Goal: Task Accomplishment & Management: Manage account settings

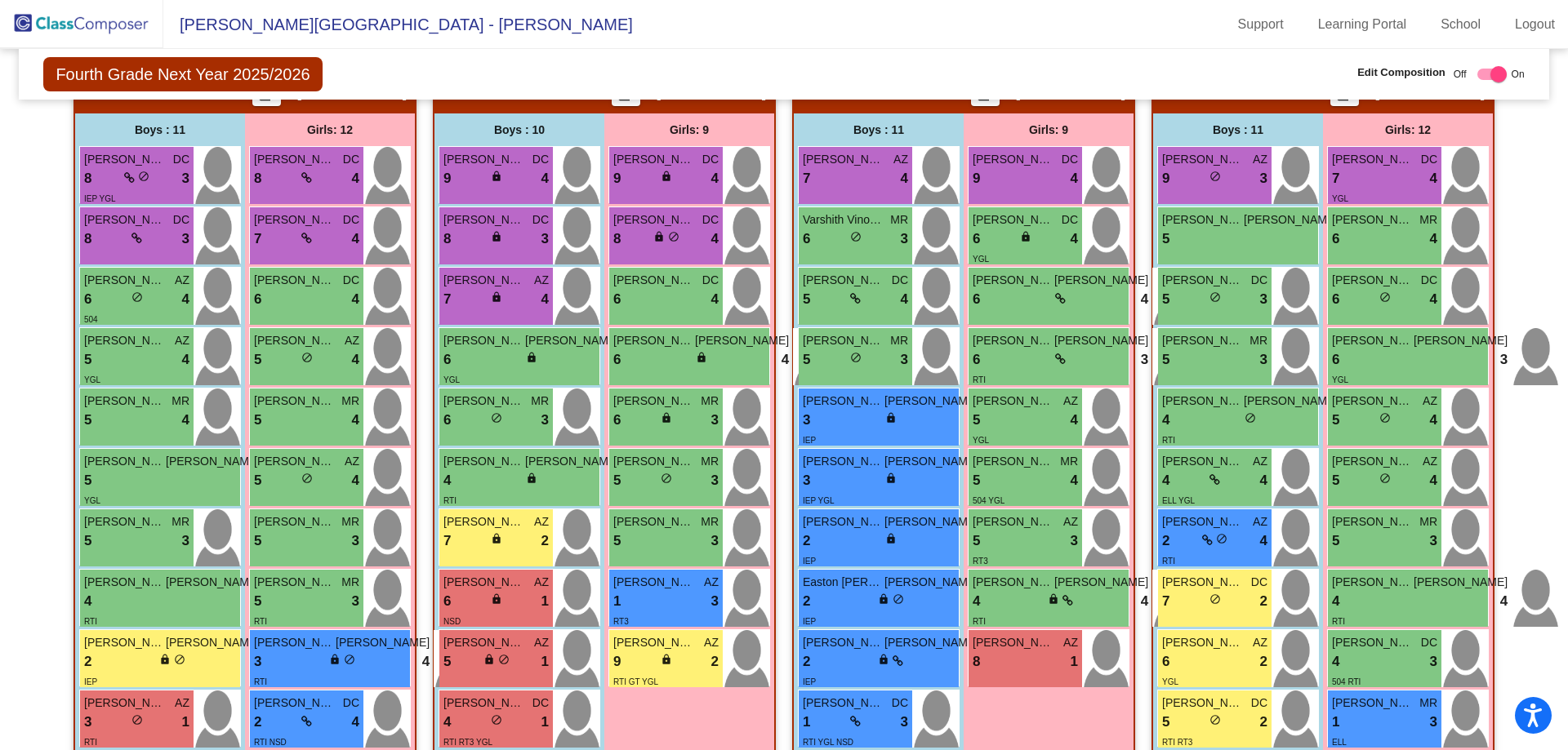
scroll to position [490, 0]
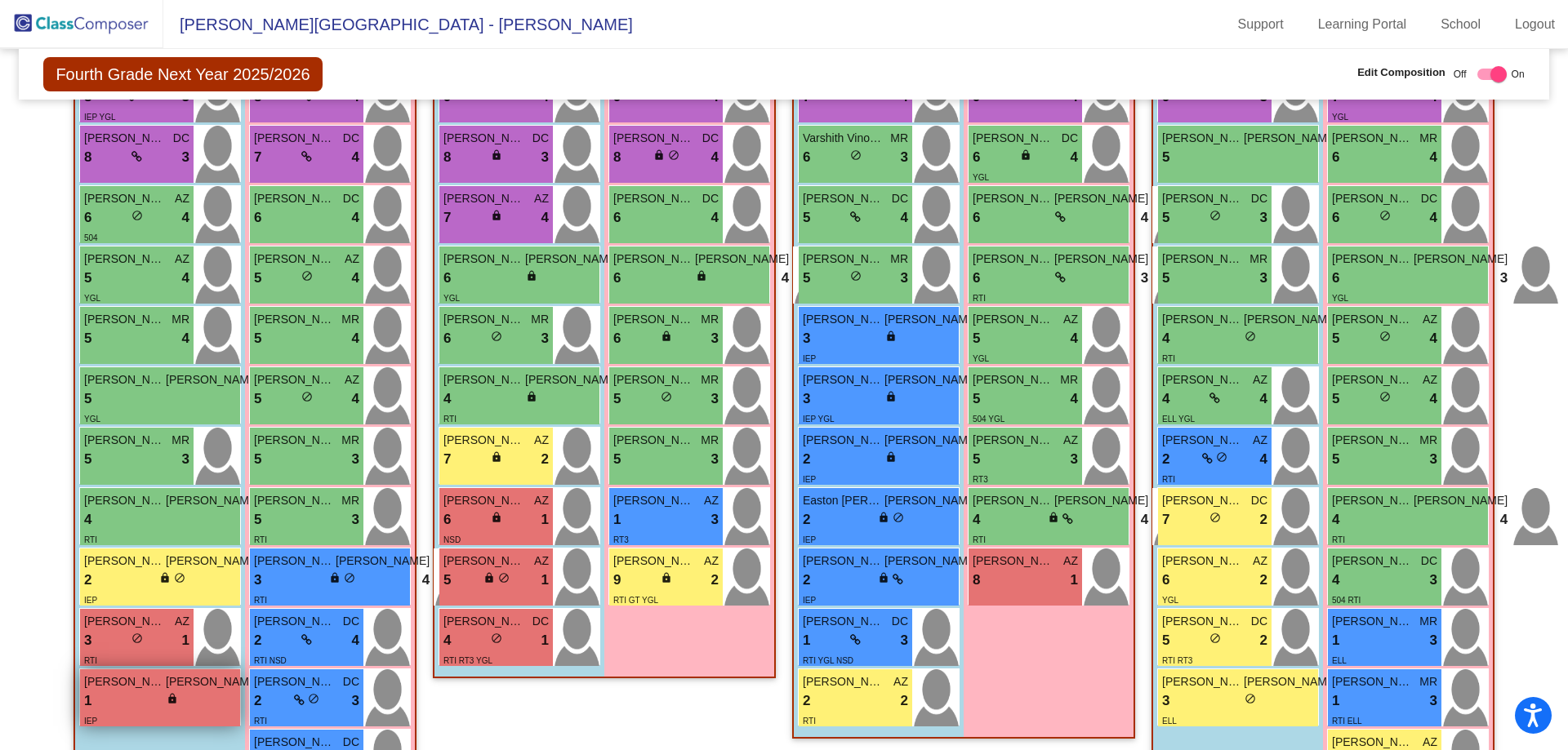
click at [106, 704] on div "1 lock do_not_disturb_alt 1" at bounding box center [171, 701] width 176 height 22
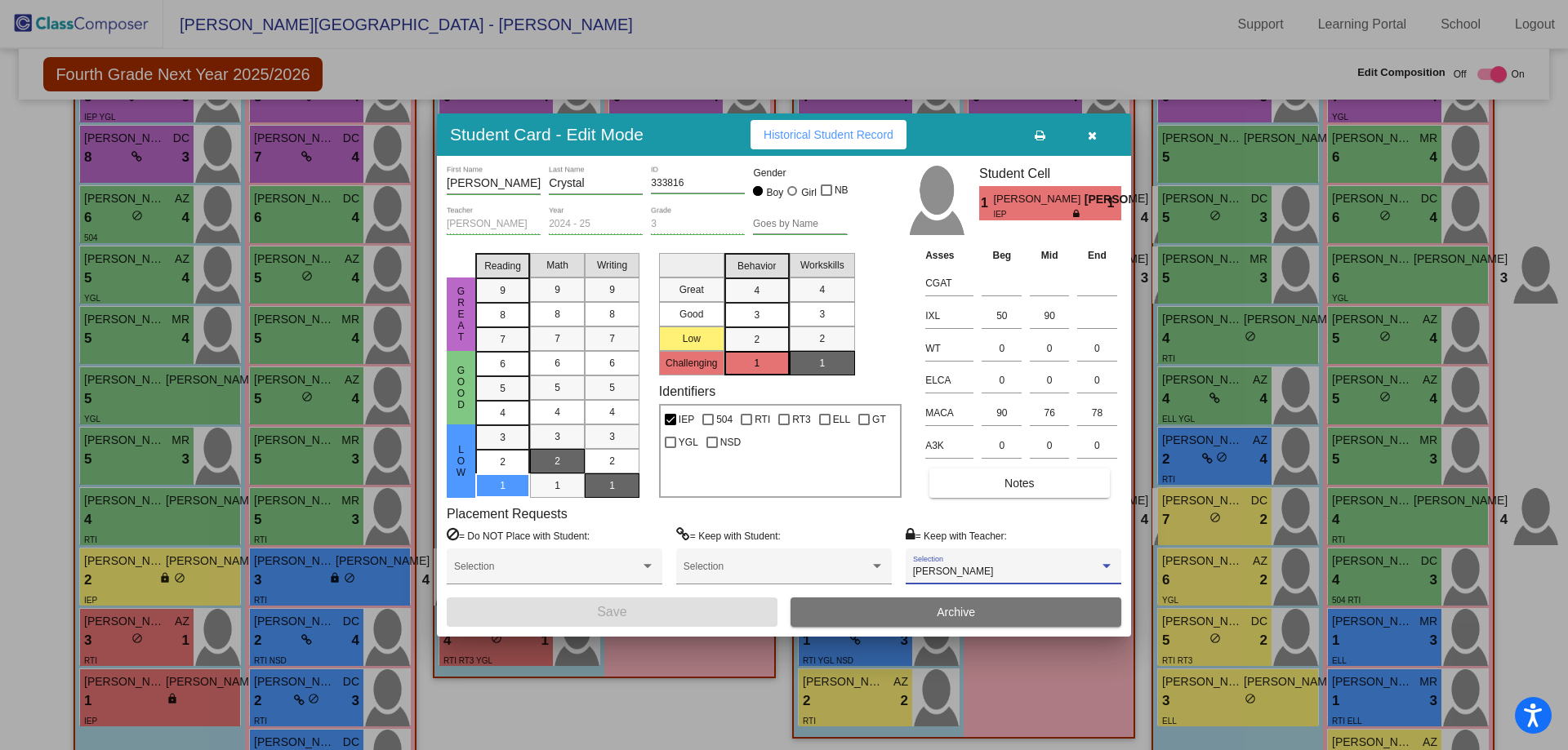
click at [953, 574] on span "[PERSON_NAME]" at bounding box center [953, 571] width 80 height 11
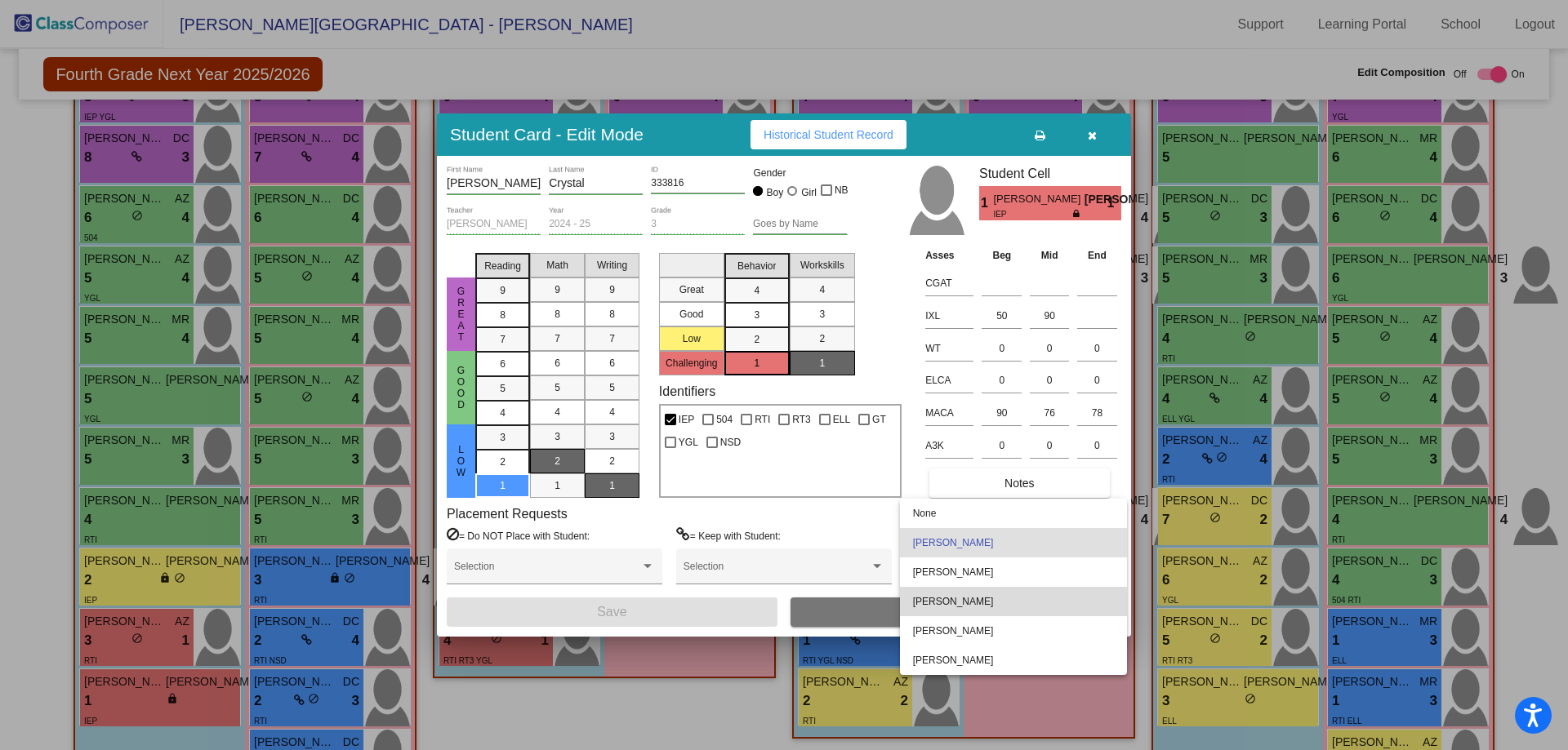
click at [968, 600] on span "[PERSON_NAME]" at bounding box center [1013, 602] width 201 height 29
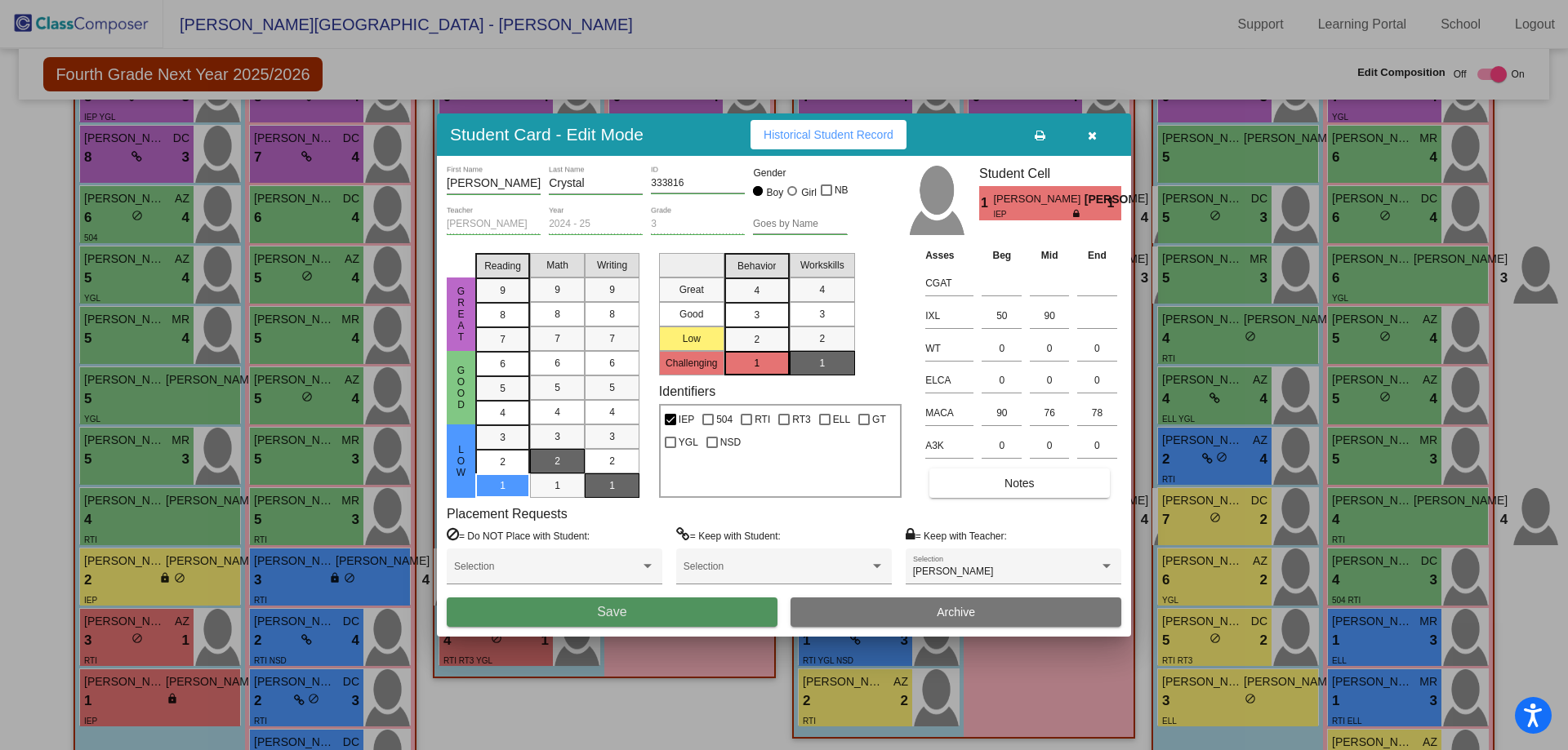
click at [756, 605] on button "Save" at bounding box center [612, 612] width 331 height 29
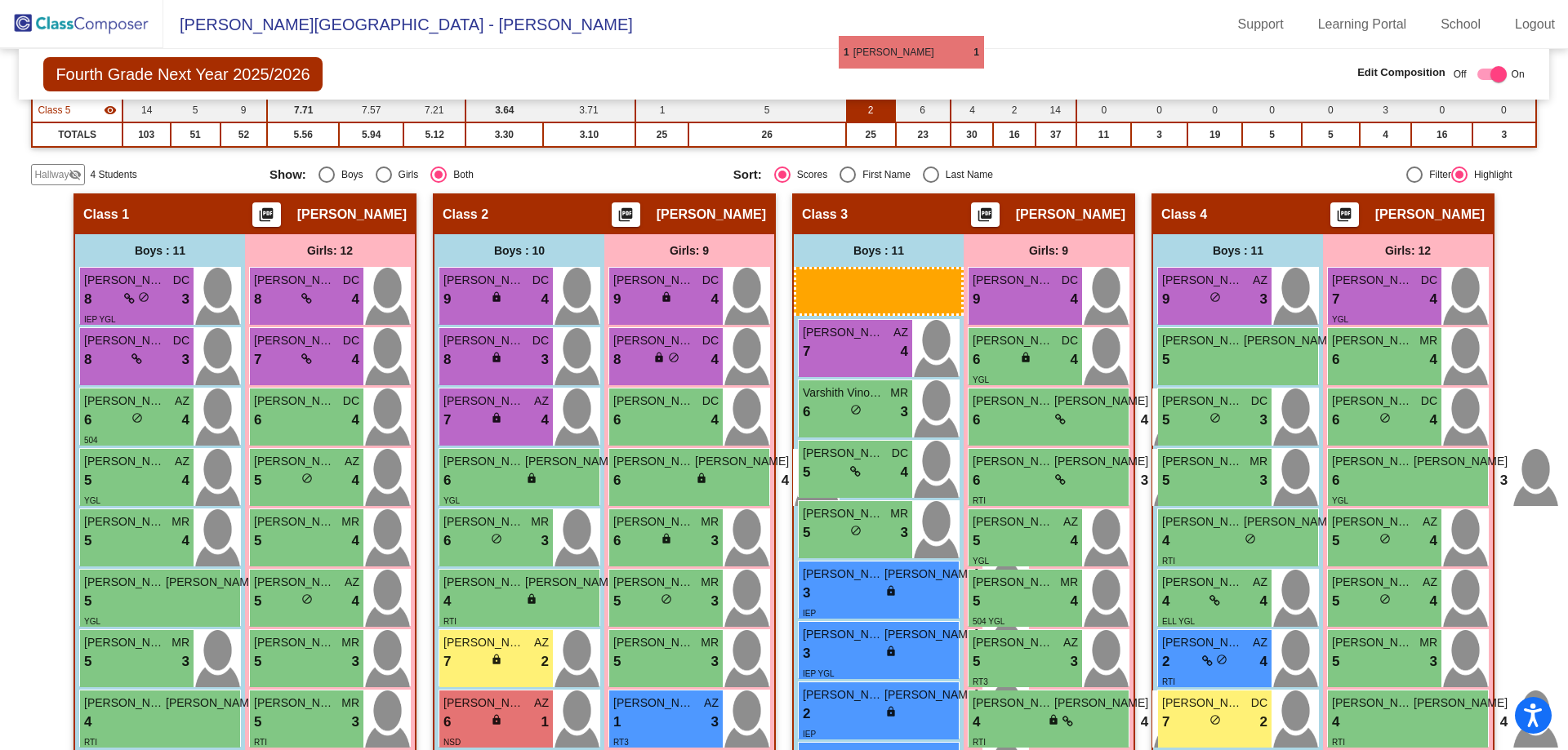
scroll to position [281, 0]
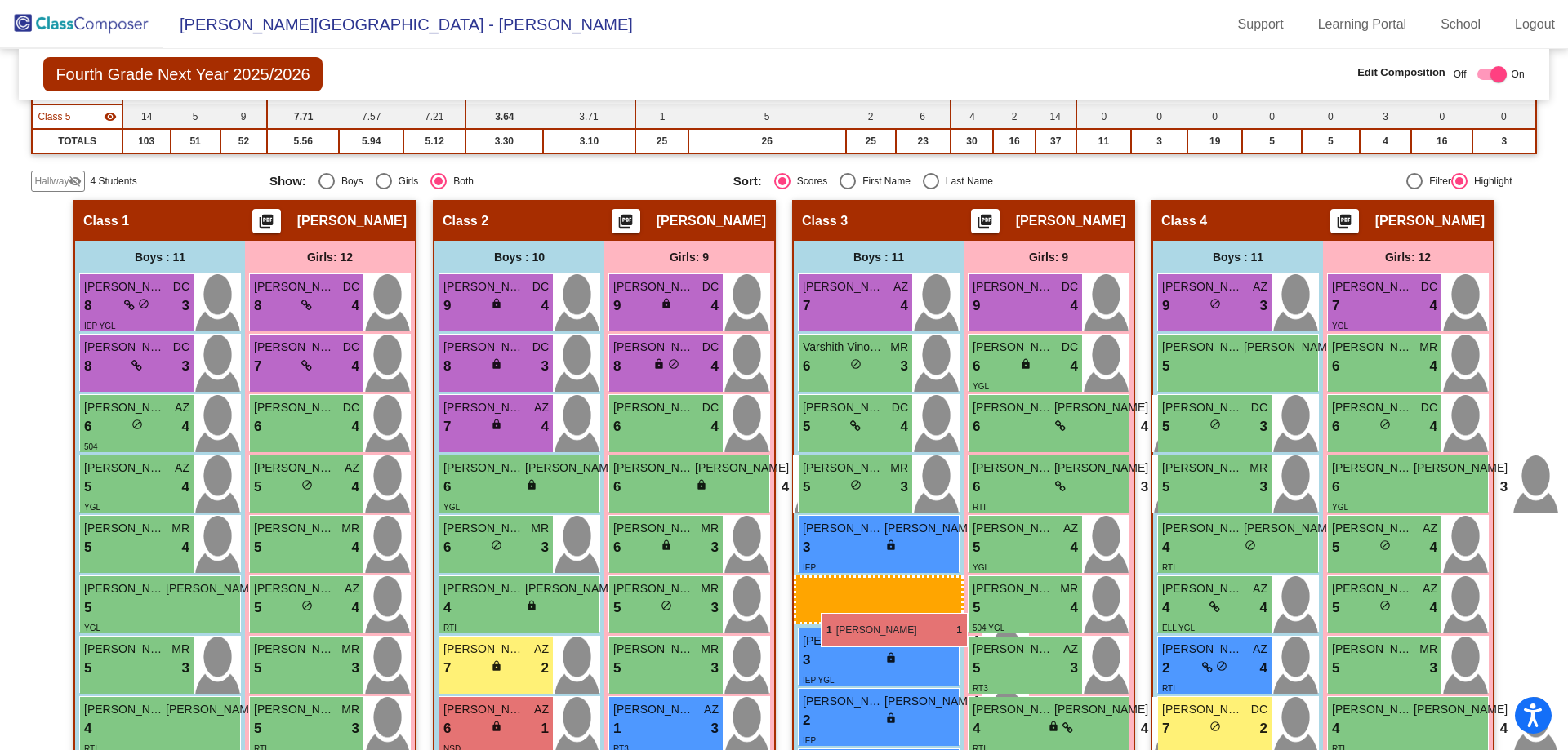
drag, startPoint x: 115, startPoint y: 695, endPoint x: 820, endPoint y: 613, distance: 709.8
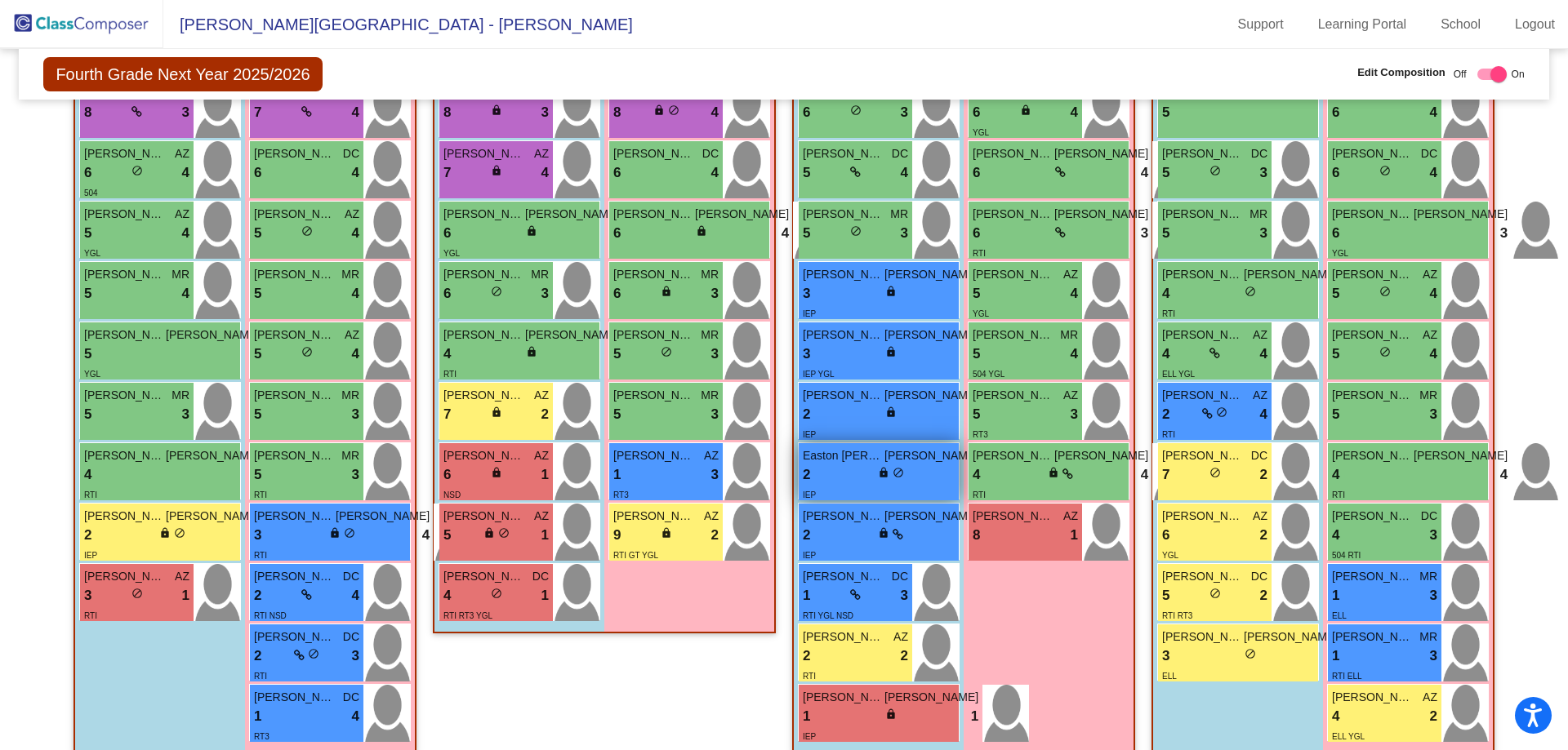
scroll to position [607, 0]
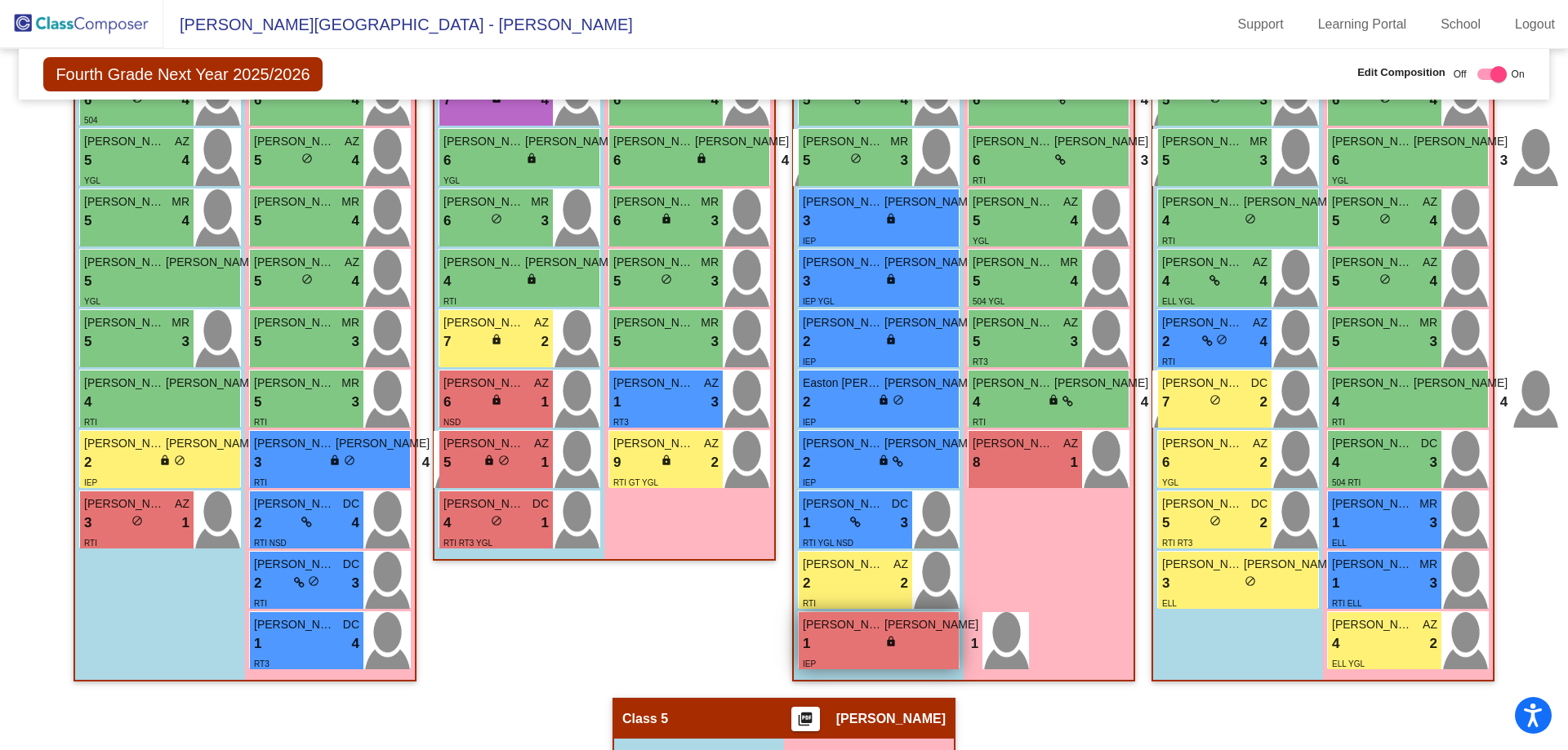
click at [885, 635] on div "lock do_not_disturb_alt" at bounding box center [890, 644] width 11 height 17
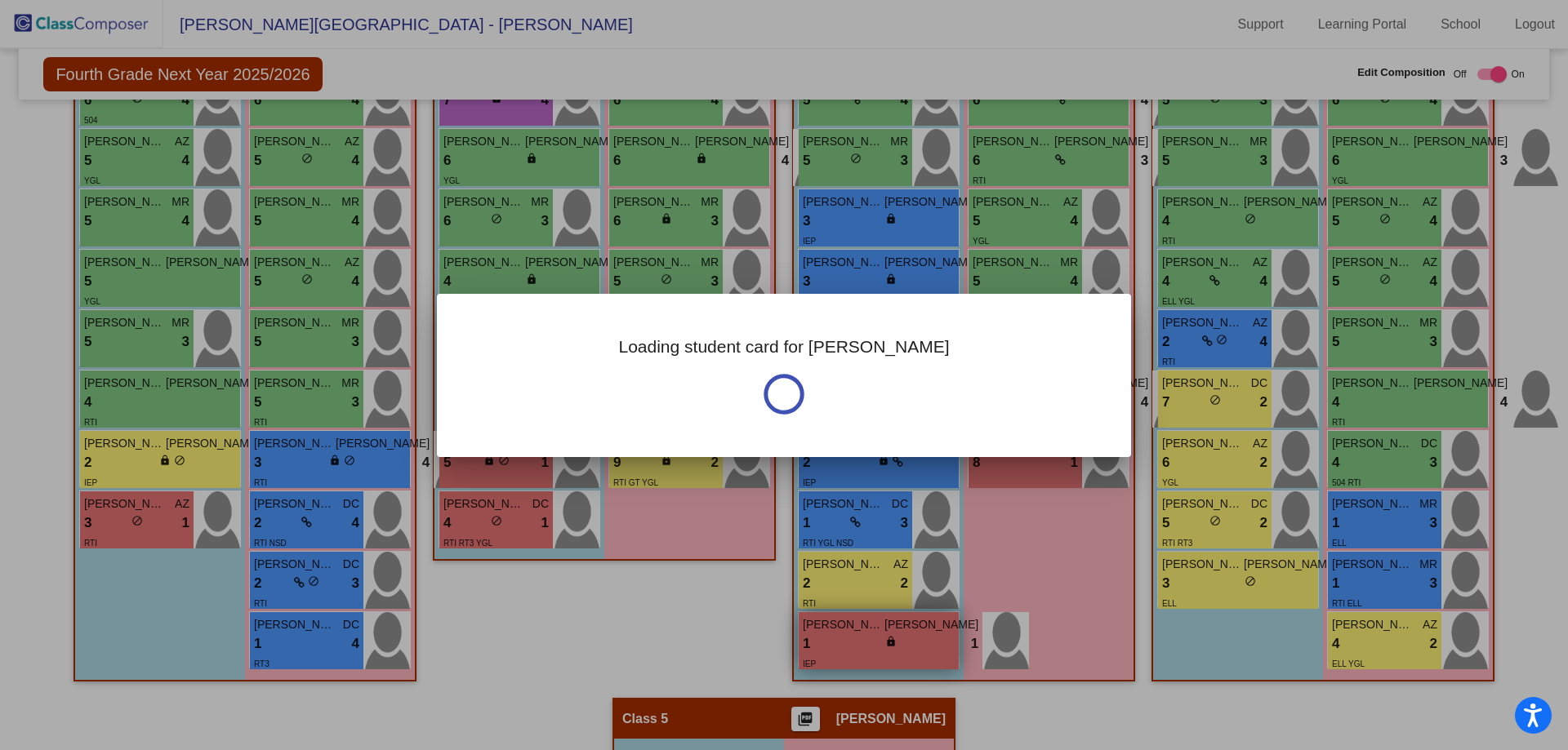
click at [854, 635] on div at bounding box center [784, 375] width 1568 height 750
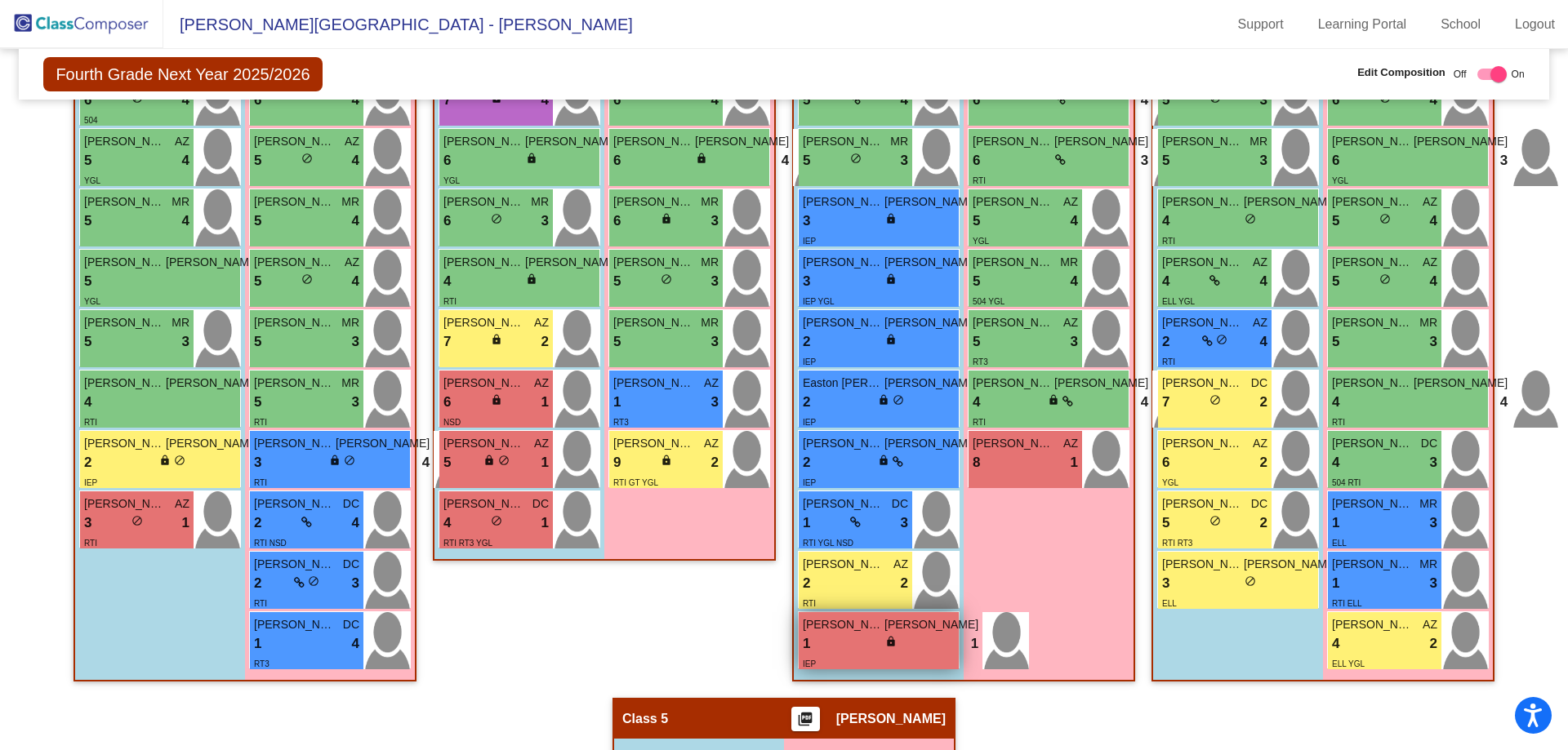
click at [885, 635] on div "lock do_not_disturb_alt" at bounding box center [890, 644] width 11 height 17
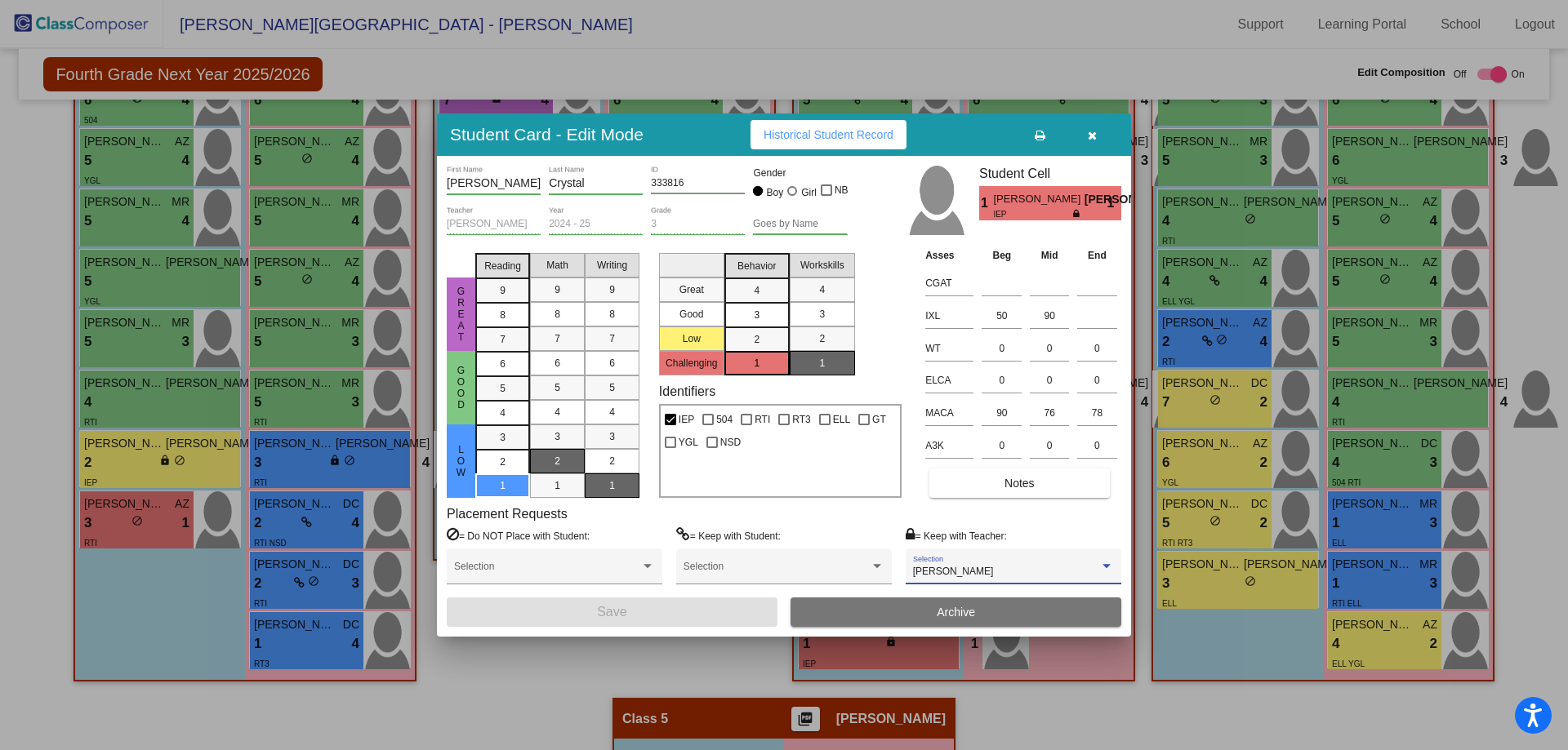
click at [971, 569] on div "[PERSON_NAME]" at bounding box center [1006, 572] width 186 height 11
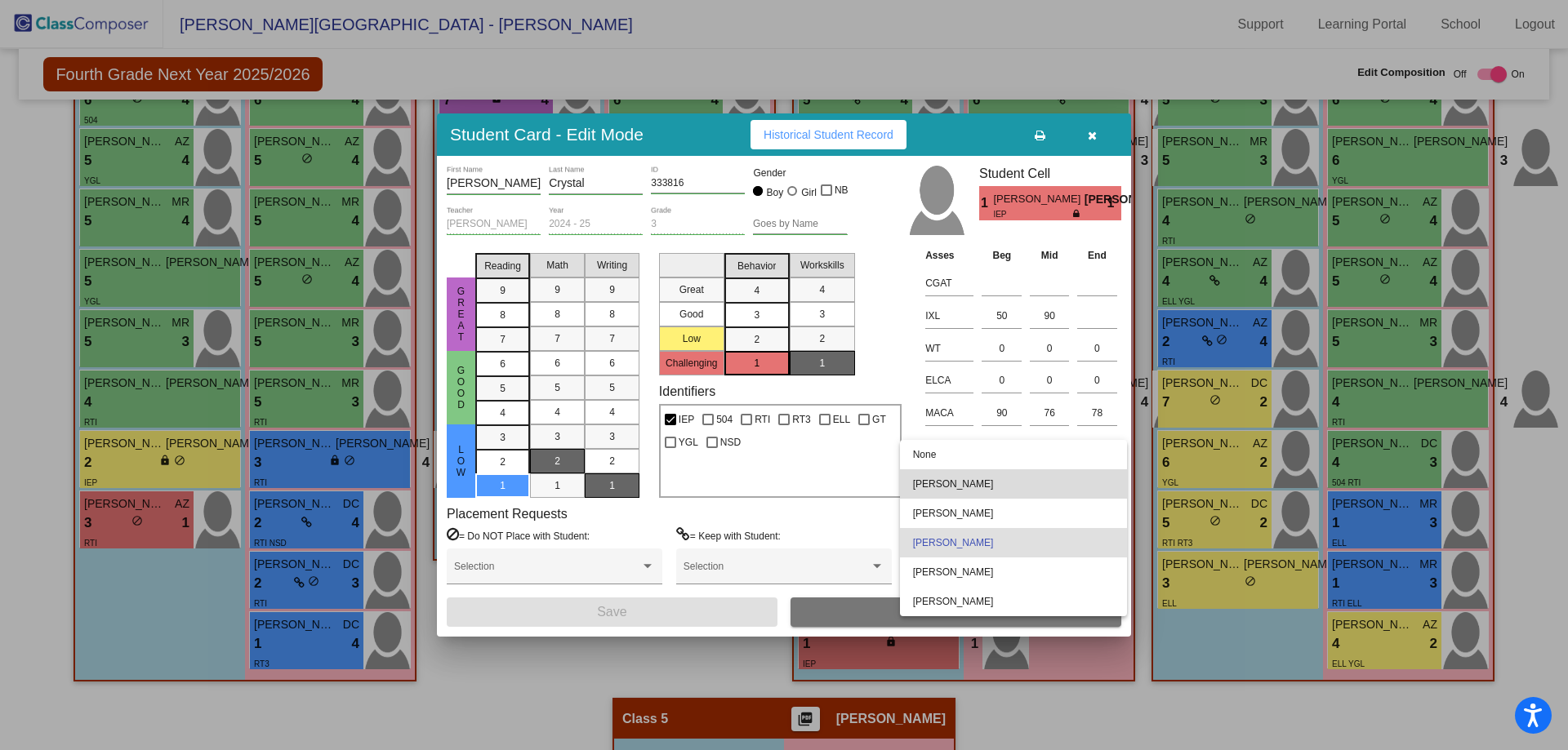
click at [967, 489] on span "[PERSON_NAME]" at bounding box center [1013, 484] width 201 height 29
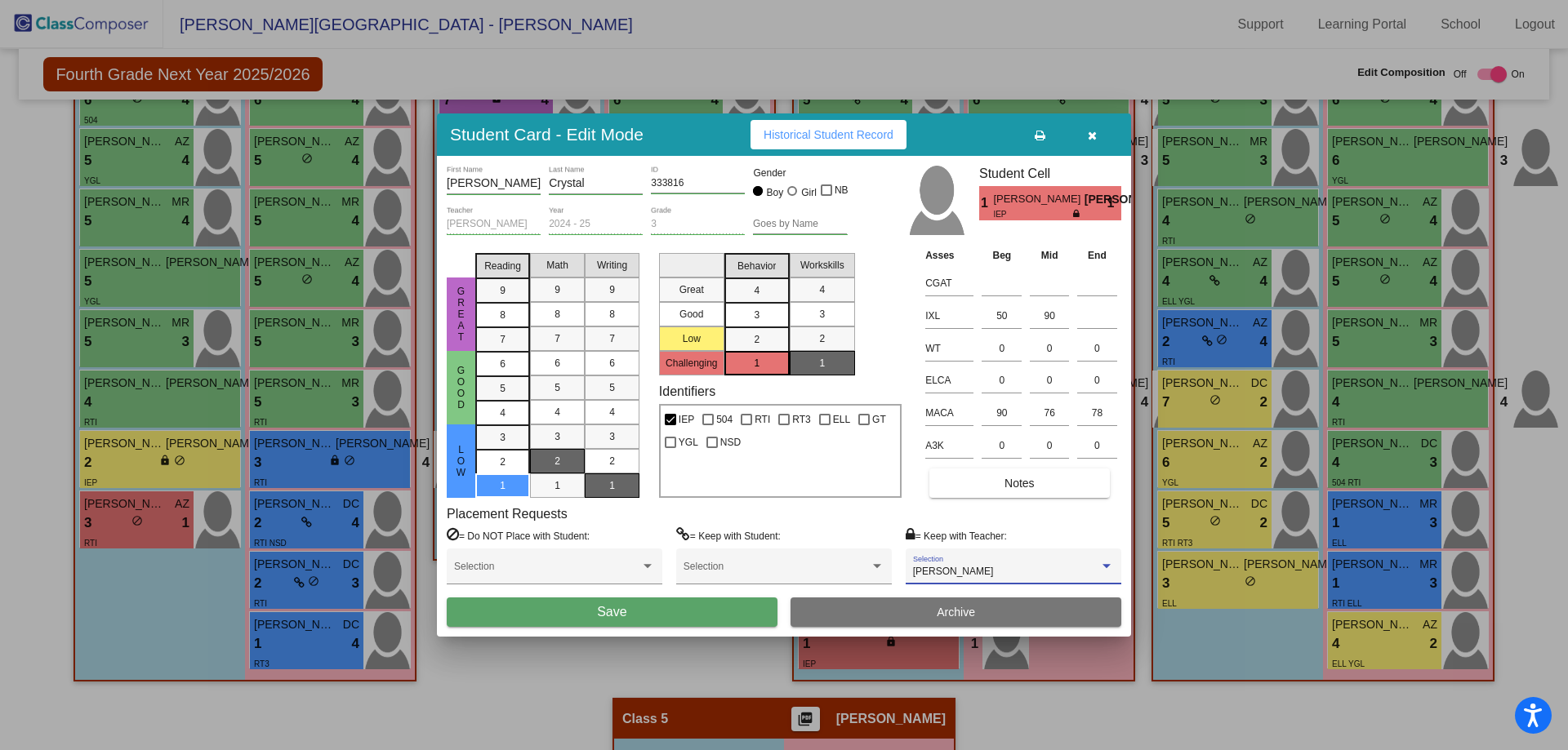
click at [672, 608] on button "Save" at bounding box center [612, 612] width 331 height 29
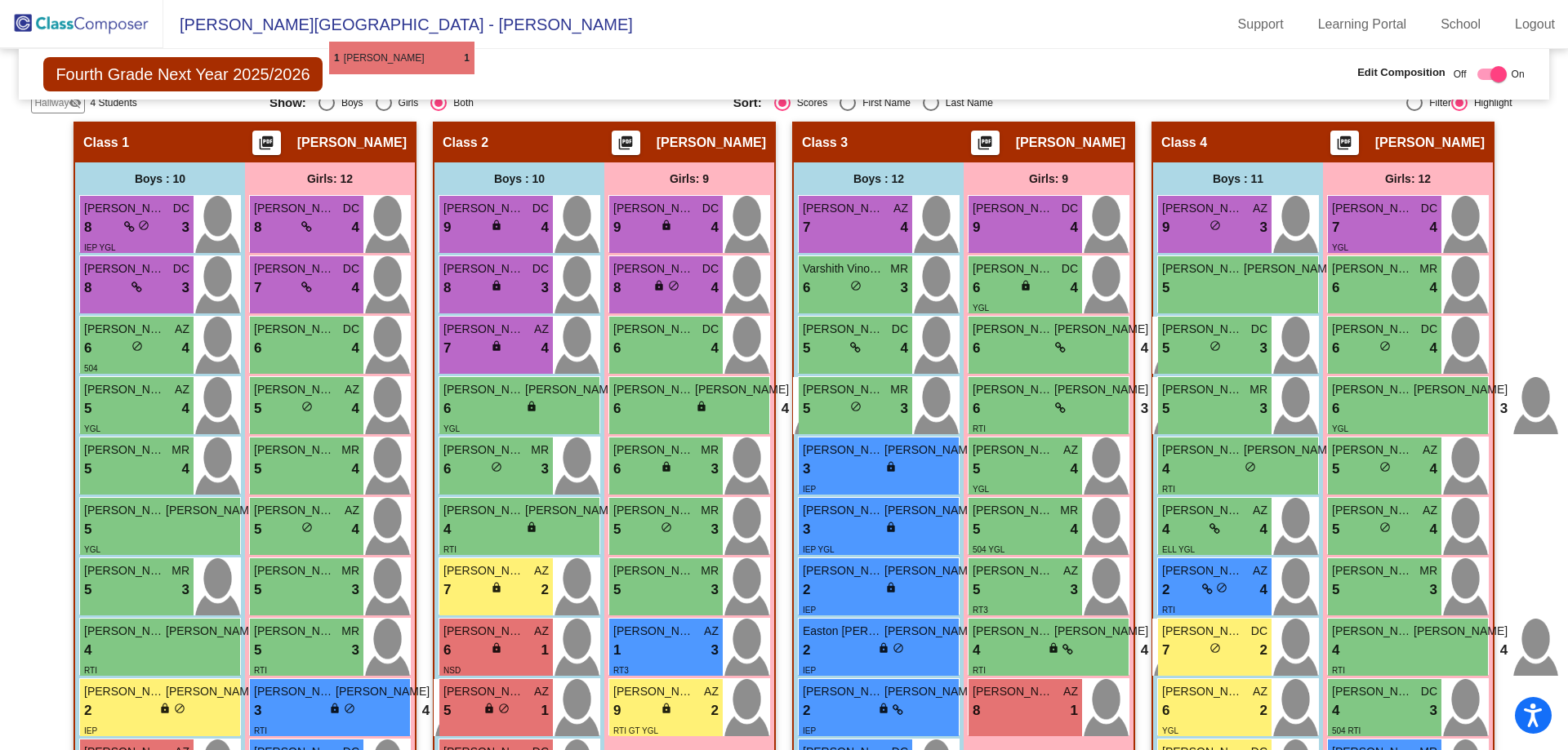
scroll to position [330, 0]
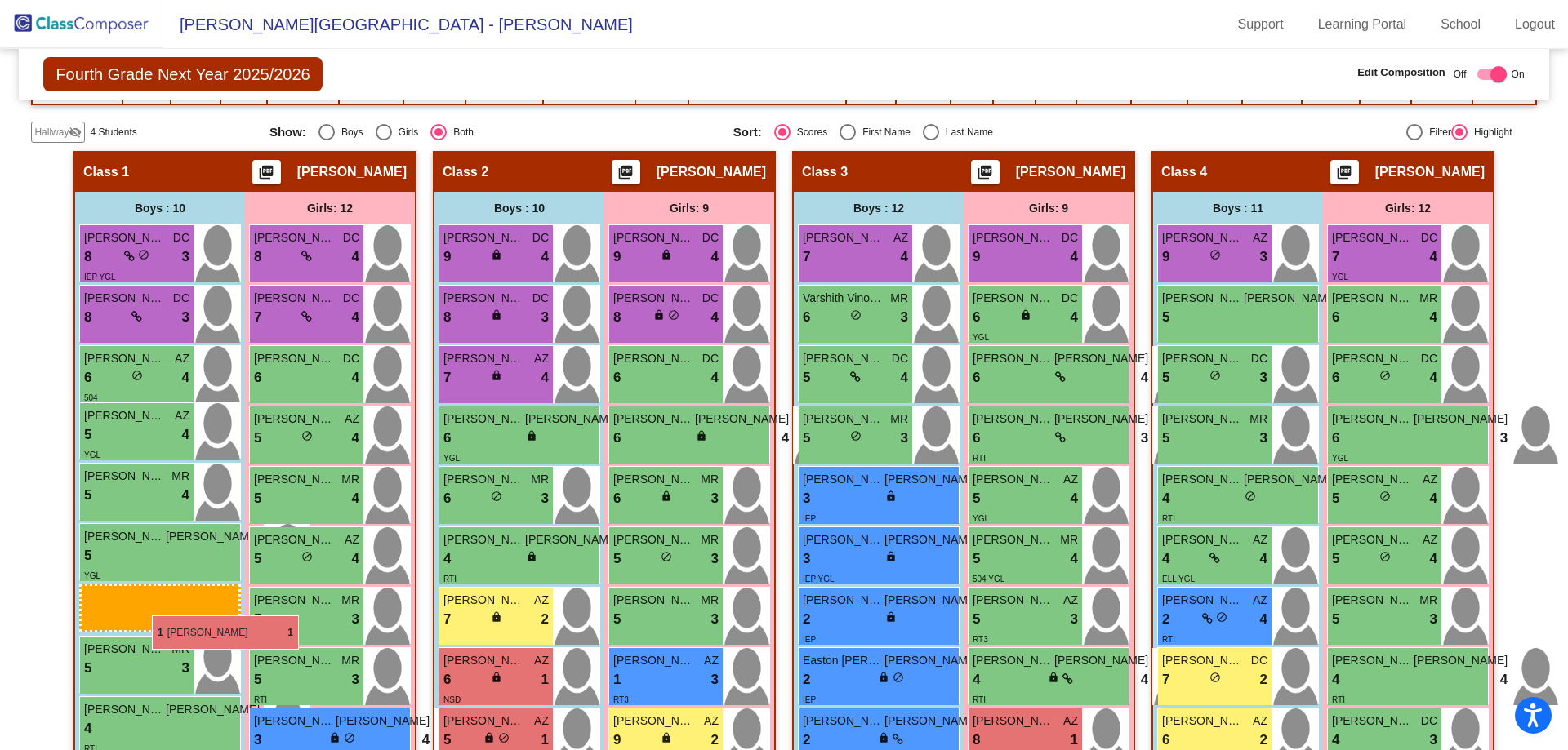
drag, startPoint x: 851, startPoint y: 643, endPoint x: 152, endPoint y: 616, distance: 699.5
